Goal: Task Accomplishment & Management: Use online tool/utility

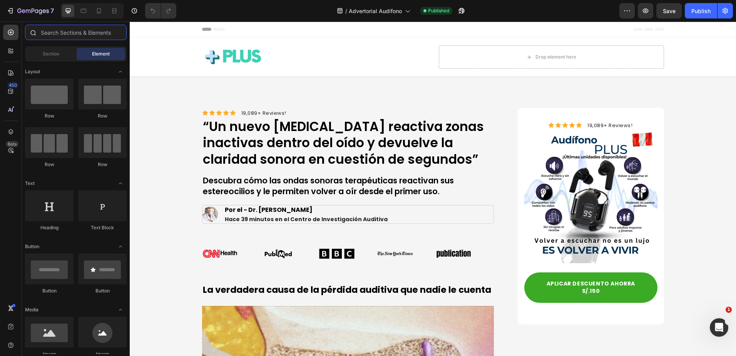
click at [57, 26] on input "text" at bounding box center [76, 32] width 102 height 15
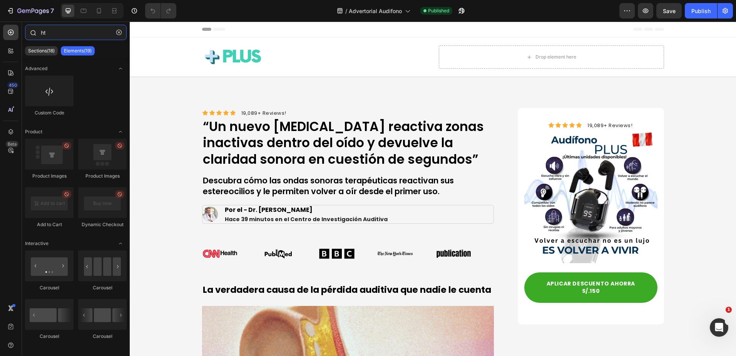
type input "ht"
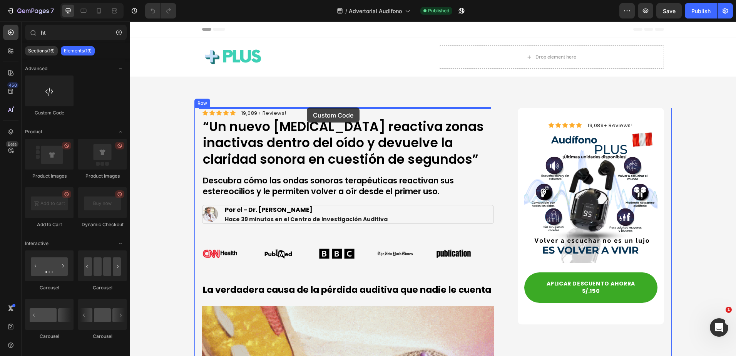
drag, startPoint x: 181, startPoint y: 120, endPoint x: 307, endPoint y: 107, distance: 126.5
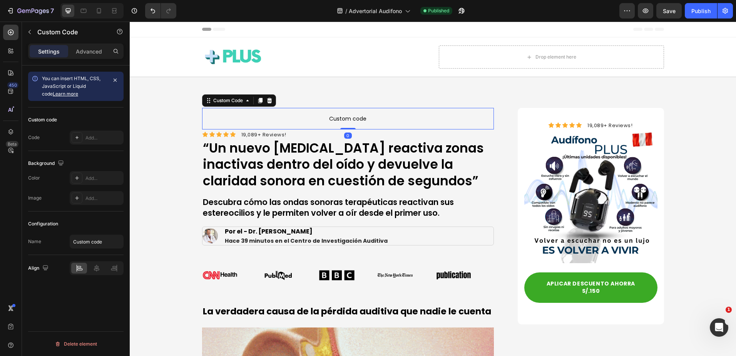
click at [301, 112] on p "Custom code" at bounding box center [348, 119] width 292 height 22
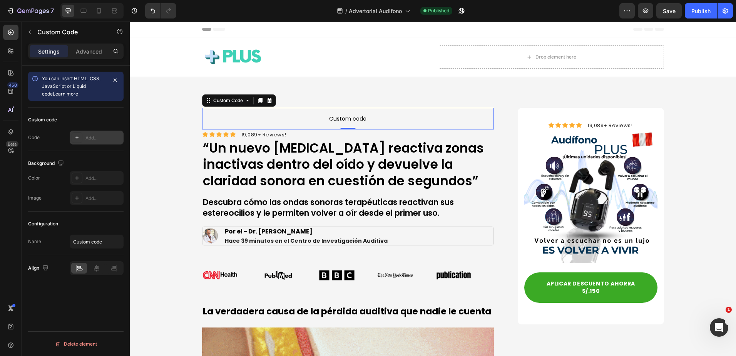
click at [91, 133] on div "Add..." at bounding box center [97, 137] width 54 height 14
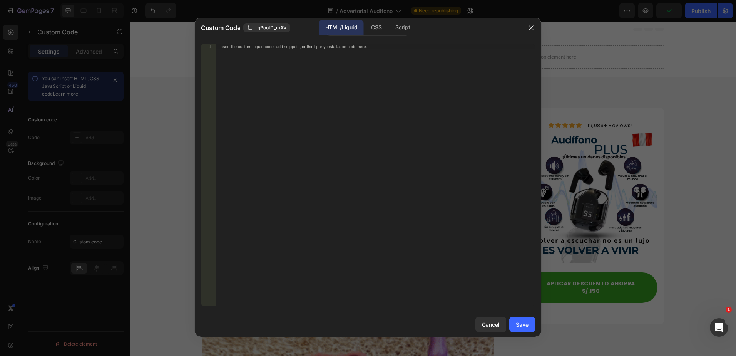
click at [276, 84] on div "Insert the custom Liquid code, add snippets, or third-party installation code h…" at bounding box center [375, 180] width 319 height 272
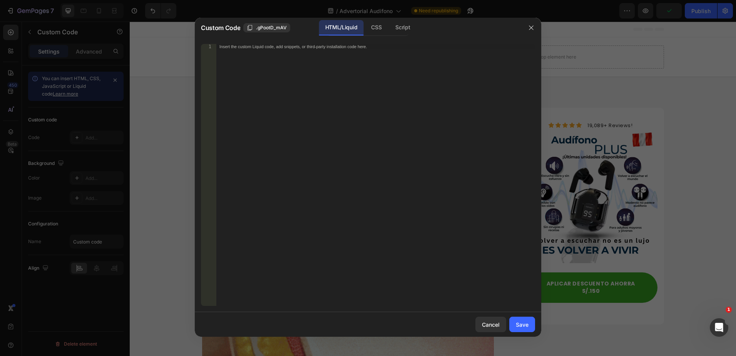
paste textarea "async defer></script>"
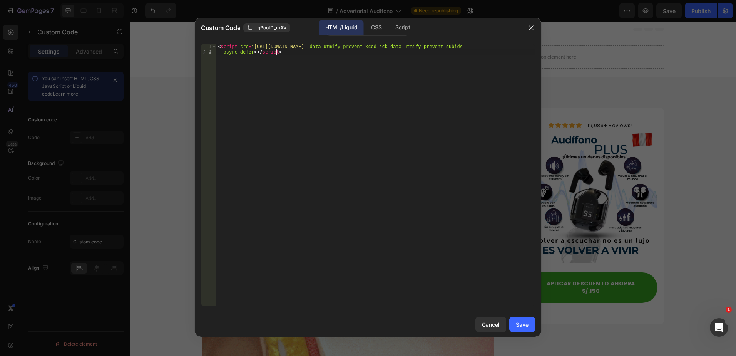
paste textarea
type textarea "</script>"
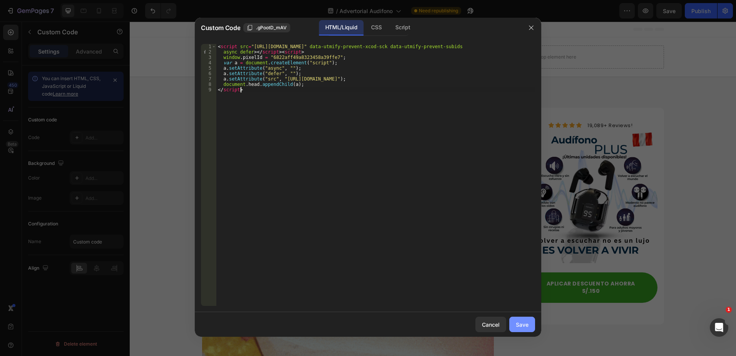
click at [528, 323] on button "Save" at bounding box center [522, 323] width 26 height 15
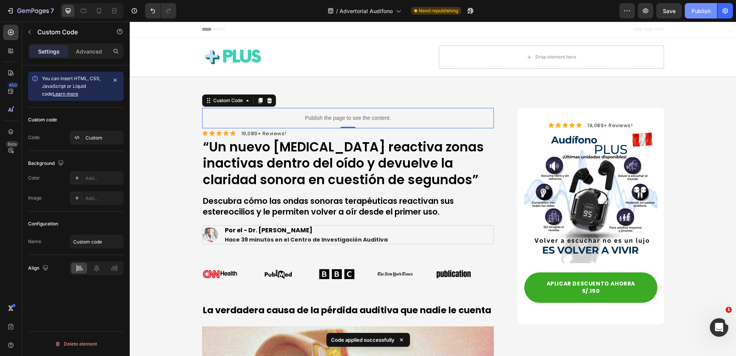
click at [668, 10] on button "Publish" at bounding box center [701, 10] width 32 height 15
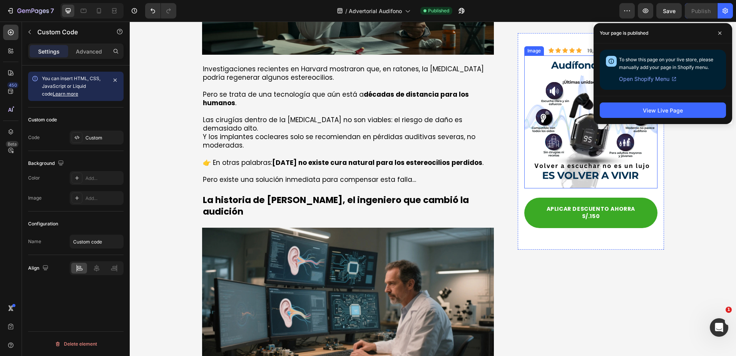
scroll to position [847, 0]
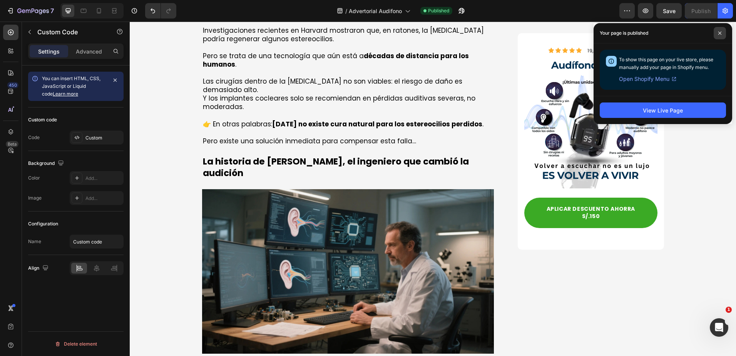
click at [668, 33] on span at bounding box center [720, 33] width 12 height 12
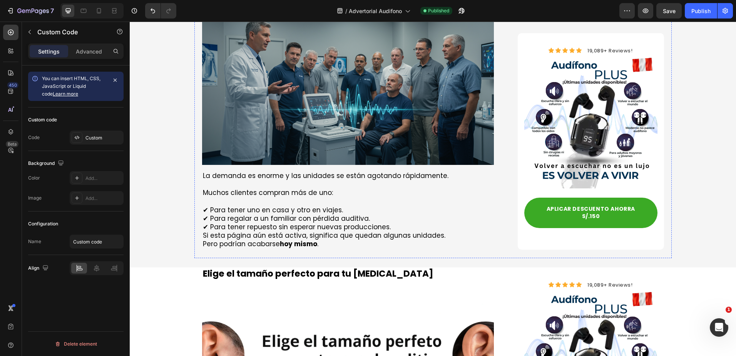
scroll to position [3341, 0]
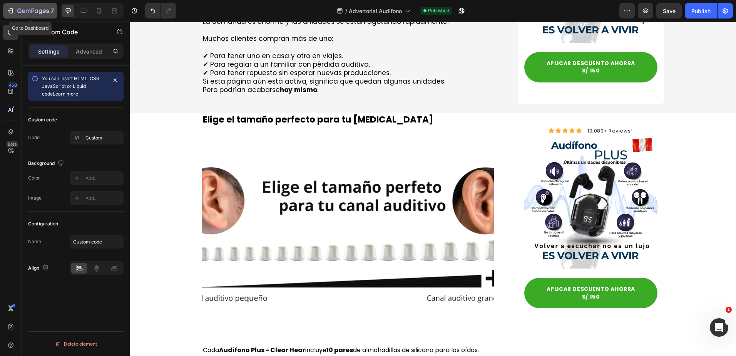
click at [5, 7] on button "7" at bounding box center [30, 10] width 54 height 15
